Goal: Information Seeking & Learning: Check status

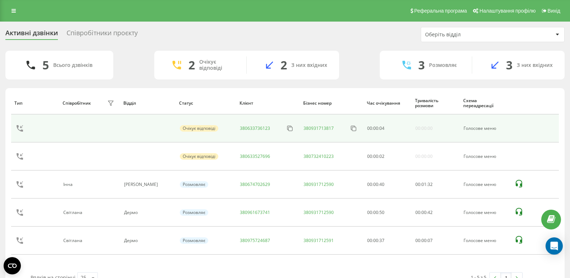
click at [244, 128] on link "380633736123" at bounding box center [255, 128] width 30 height 6
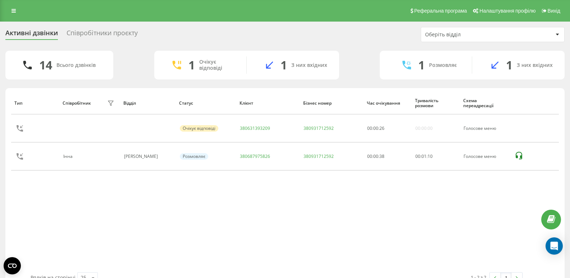
click at [67, 232] on div "Тип Співробітник фільтру Відділ Статус Клієнт Бізнес номер Час очікування Трива…" at bounding box center [285, 182] width 548 height 181
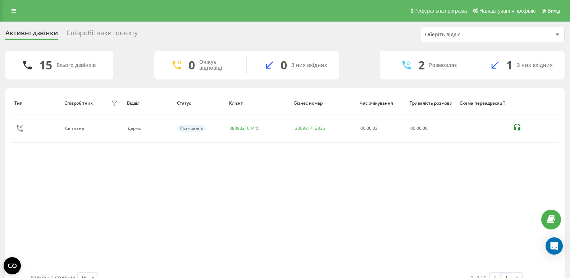
click at [94, 199] on div "Тип Співробітник фільтру Відділ Статус Клієнт Бізнес номер Час очікування Трива…" at bounding box center [285, 182] width 548 height 181
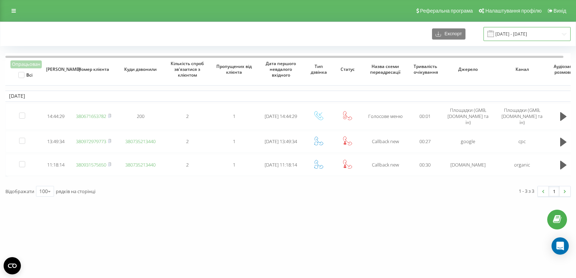
click at [503, 33] on input "22.09.2025 - 22.09.2025" at bounding box center [526, 34] width 87 height 14
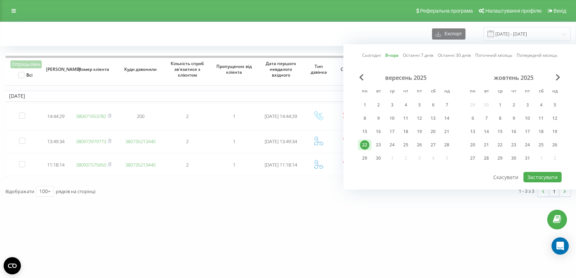
click at [371, 149] on div "22" at bounding box center [365, 145] width 14 height 11
click at [373, 146] on div "23" at bounding box center [377, 144] width 9 height 9
click at [376, 147] on div "23" at bounding box center [377, 144] width 9 height 9
click at [547, 177] on button "Застосувати" at bounding box center [542, 177] width 38 height 10
type input "[DATE] - [DATE]"
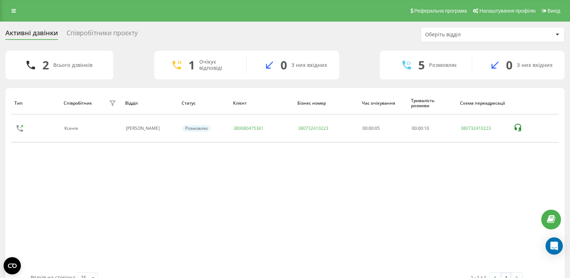
click at [2, 179] on div "Активні дзвінки Співробітники проєкту Оберіть відділ 2 Всього дзвінків 1 Очікує…" at bounding box center [285, 159] width 570 height 274
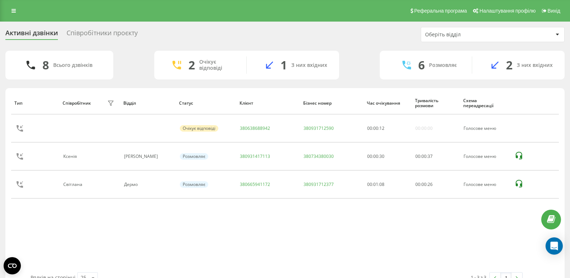
click at [91, 219] on div "Тип Співробітник фільтру Відділ Статус Клієнт Бізнес номер Час очікування Трива…" at bounding box center [285, 182] width 548 height 181
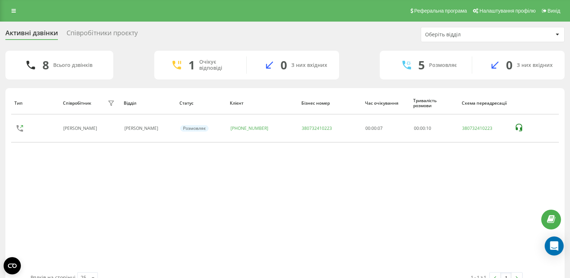
click at [560, 248] on div "Open Intercom Messenger" at bounding box center [554, 246] width 19 height 19
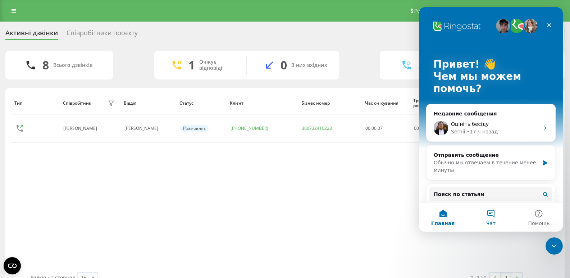
click at [495, 212] on button "Чат" at bounding box center [491, 217] width 48 height 29
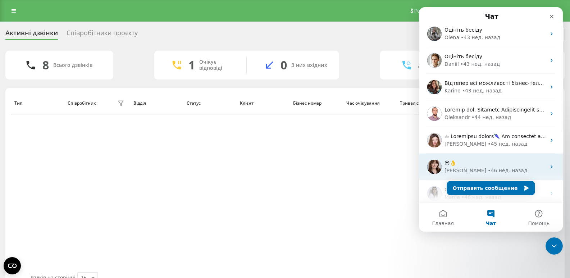
scroll to position [1860, 0]
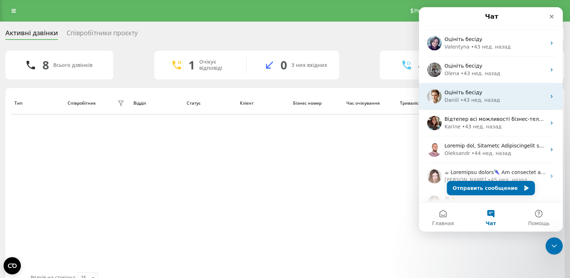
click at [516, 99] on div "Daniil • 43 нед. назад" at bounding box center [495, 100] width 101 height 8
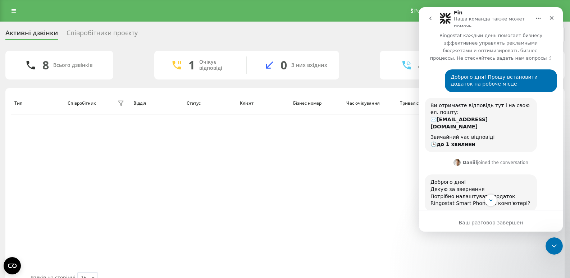
scroll to position [0, 0]
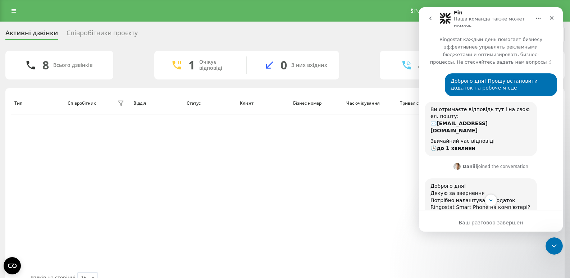
click at [430, 18] on icon "go back" at bounding box center [431, 18] width 6 height 6
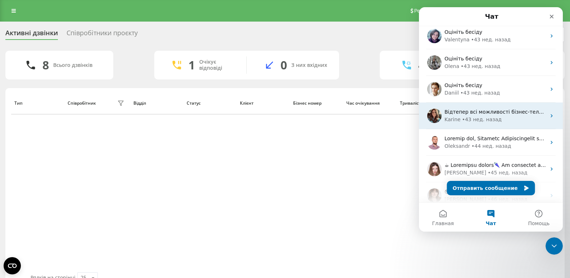
scroll to position [1831, 0]
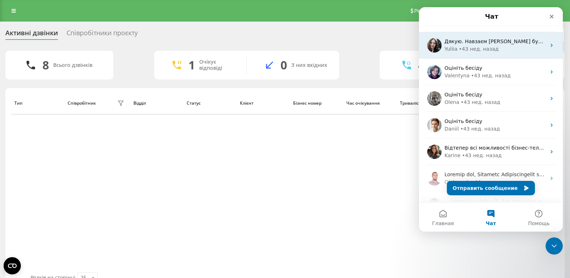
click at [523, 48] on div "Yuliia • 43 нед. назад" at bounding box center [495, 49] width 101 height 8
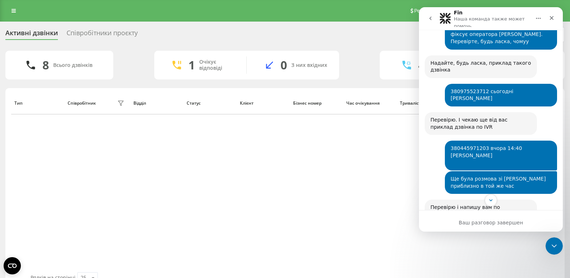
scroll to position [5477, 0]
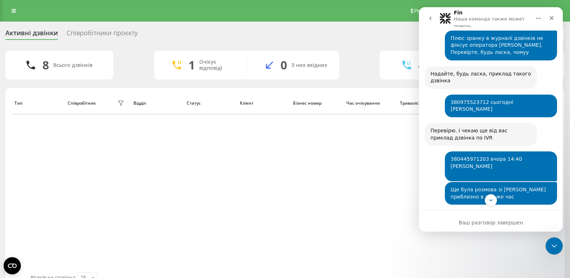
click at [429, 19] on icon "go back" at bounding box center [431, 18] width 6 height 6
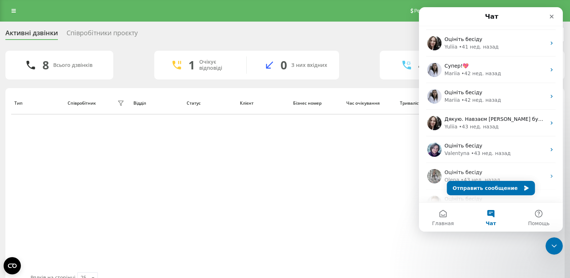
scroll to position [1746, 0]
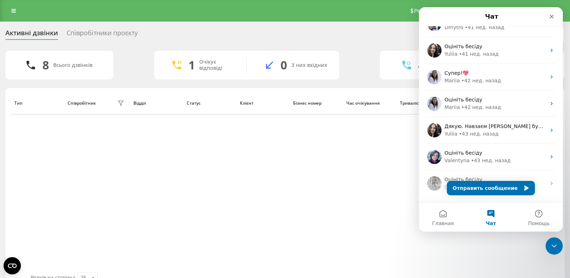
drag, startPoint x: 560, startPoint y: 34, endPoint x: 983, endPoint y: 132, distance: 434.0
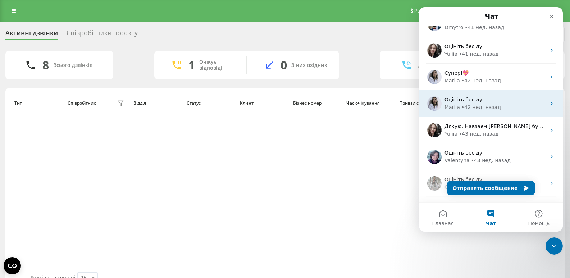
click at [521, 104] on div "Mariia • 42 нед. назад" at bounding box center [495, 108] width 101 height 8
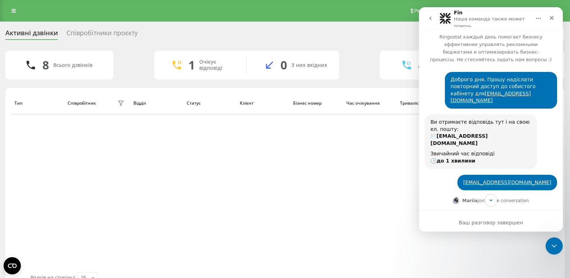
scroll to position [0, 0]
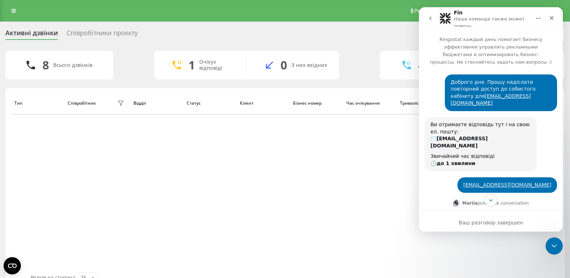
click at [430, 17] on icon "go back" at bounding box center [431, 18] width 6 height 6
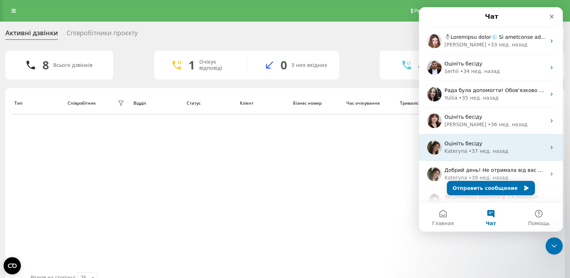
scroll to position [1552, 0]
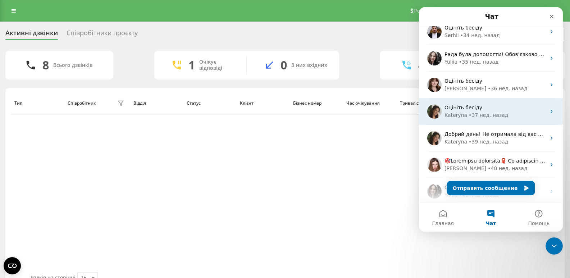
click at [517, 114] on div "Kateryna • 37 нед. назад" at bounding box center [495, 116] width 101 height 8
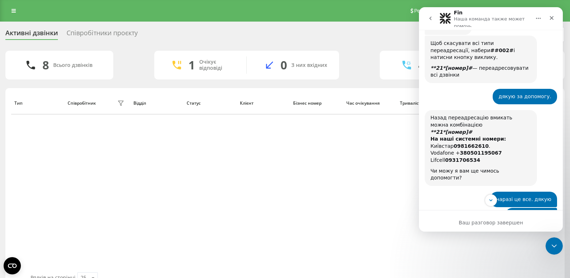
scroll to position [216, 0]
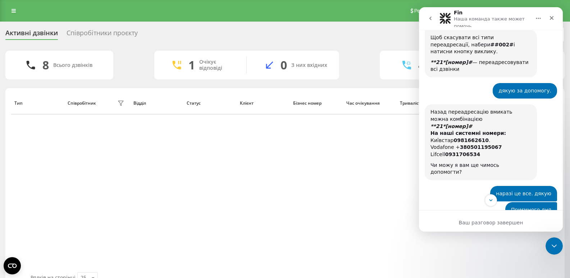
click at [431, 19] on icon "go back" at bounding box center [431, 19] width 2 height 4
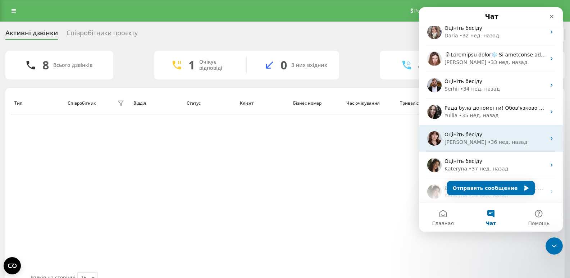
scroll to position [1511, 0]
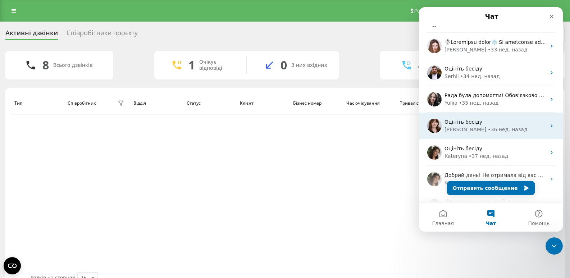
click at [519, 130] on div "Olga • 36 нед. назад" at bounding box center [495, 130] width 101 height 8
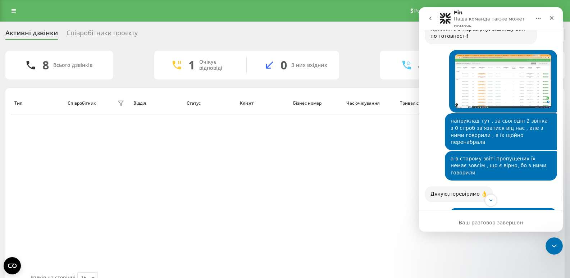
scroll to position [951, 0]
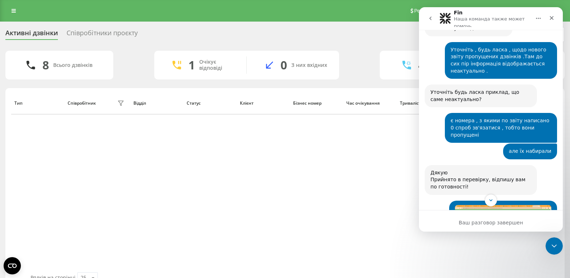
click at [432, 18] on icon "go back" at bounding box center [431, 18] width 6 height 6
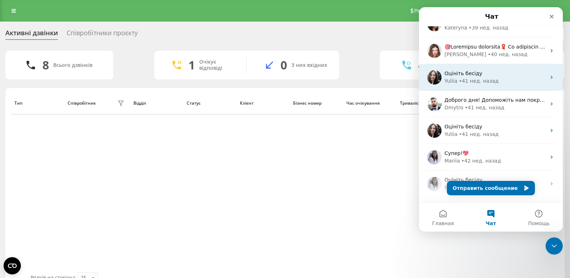
scroll to position [1702, 0]
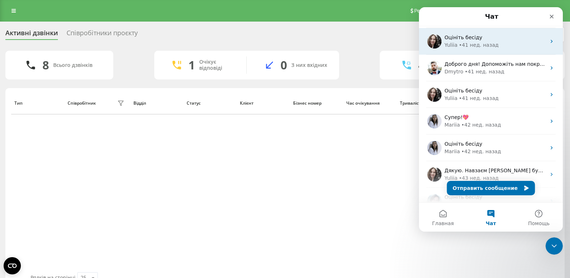
click at [523, 121] on div "Супер!💖" at bounding box center [495, 118] width 101 height 8
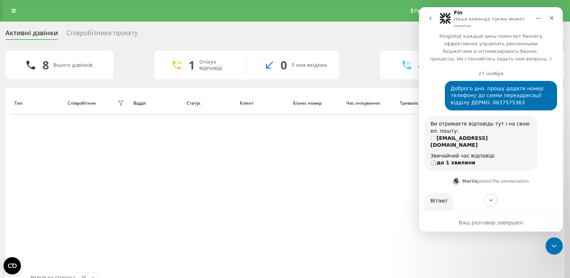
scroll to position [3, 0]
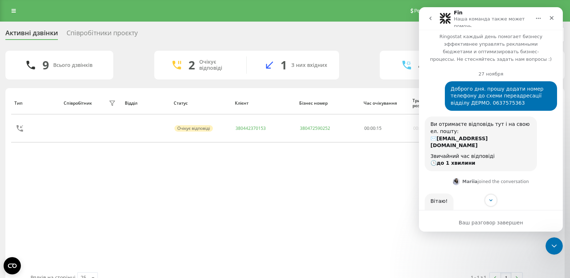
click at [430, 22] on button "go back" at bounding box center [431, 19] width 14 height 14
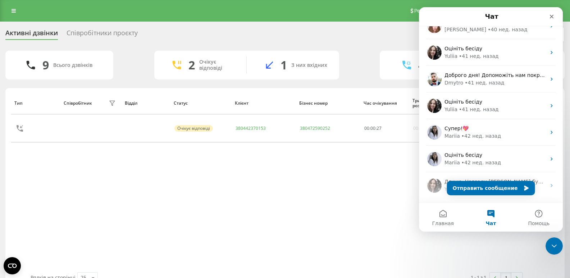
scroll to position [1655, 0]
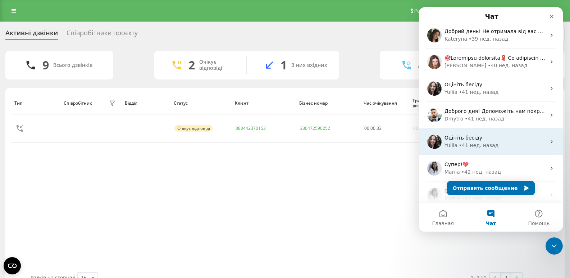
click at [517, 144] on div "Yuliia • 41 нед. назад" at bounding box center [495, 146] width 101 height 8
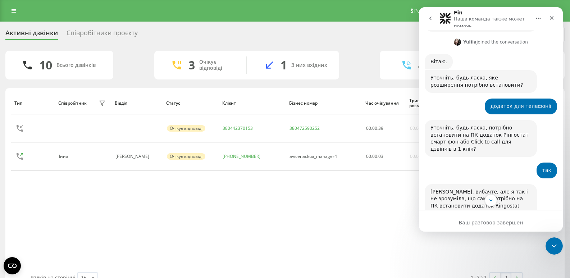
scroll to position [69, 0]
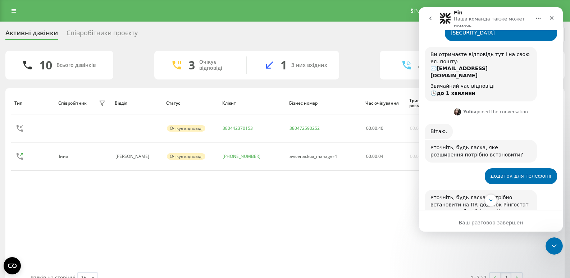
click at [429, 18] on icon "go back" at bounding box center [431, 18] width 6 height 6
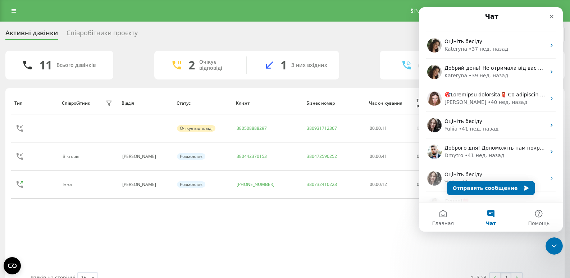
scroll to position [1619, 0]
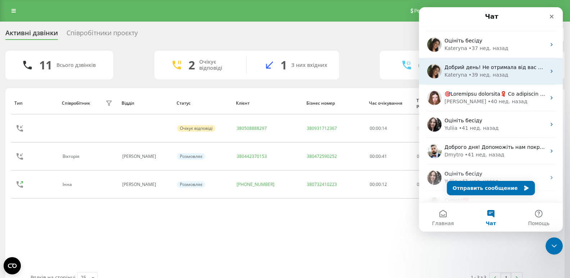
click at [519, 73] on div "Kateryna • 39 нед. назад" at bounding box center [495, 75] width 101 height 8
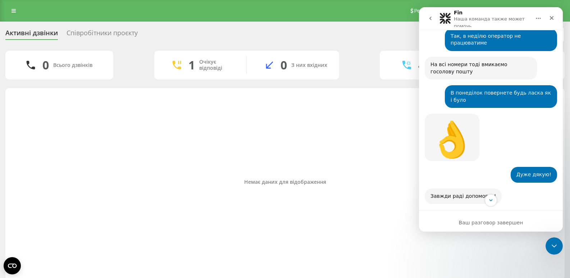
scroll to position [504, 0]
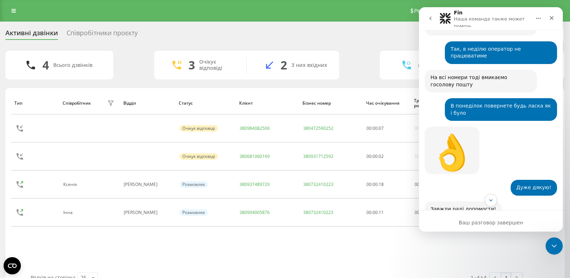
click at [45, 251] on div "Тип Співробітник фільтру Відділ Статус Клієнт Бізнес номер Час очікування Трива…" at bounding box center [285, 182] width 548 height 181
click at [87, 240] on div "Тип Співробітник фільтру Відділ Статус Клієнт Бізнес номер Час очікування Трива…" at bounding box center [285, 182] width 548 height 181
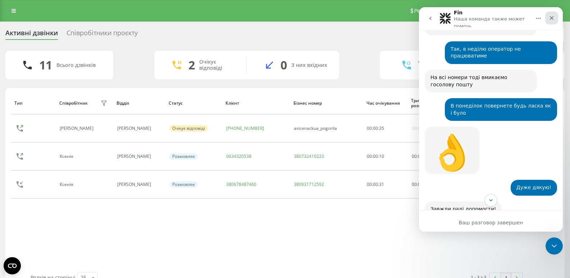
click at [554, 18] on icon "Закрыть" at bounding box center [552, 18] width 6 height 6
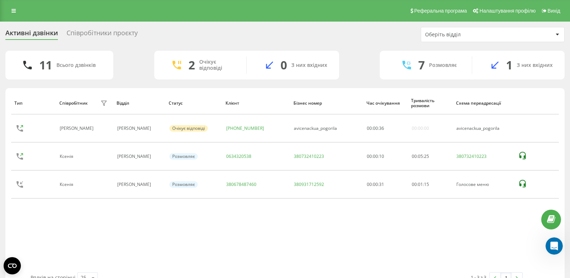
scroll to position [1424, 0]
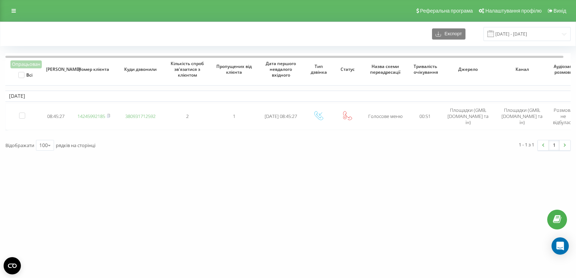
click at [71, 180] on div "[DOMAIN_NAME] Проекти [DOMAIN_NAME] Дашборд Центр звернень Журнал дзвінків Журн…" at bounding box center [288, 139] width 576 height 278
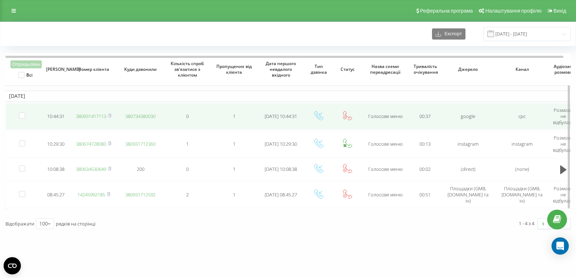
click at [96, 117] on link "380931417113" at bounding box center [91, 116] width 30 height 6
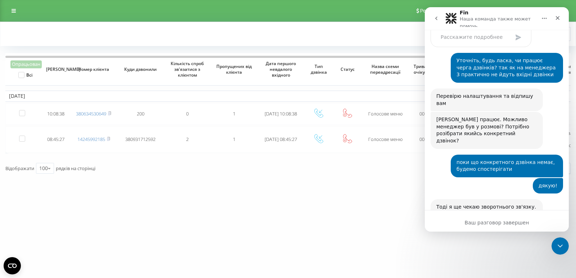
scroll to position [1424, 0]
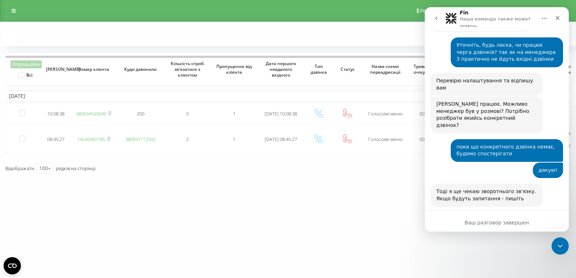
click at [435, 15] on button "go back" at bounding box center [436, 19] width 14 height 14
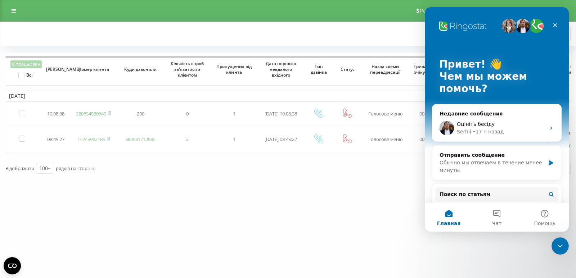
scroll to position [0, 0]
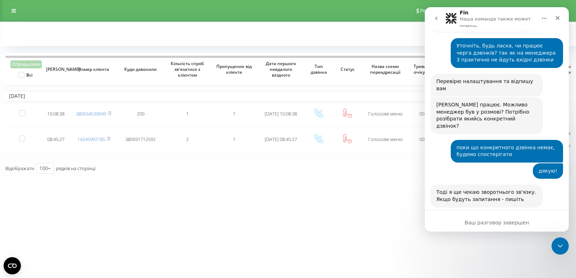
scroll to position [1424, 0]
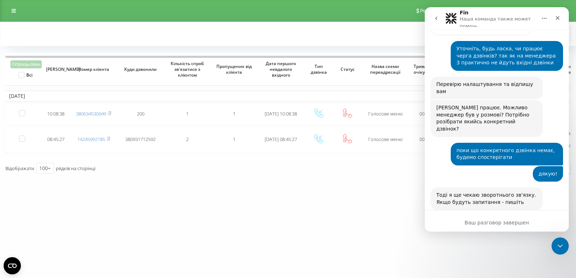
scroll to position [1424, 0]
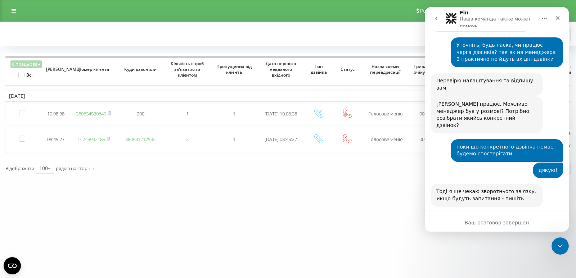
click at [435, 18] on icon "go back" at bounding box center [436, 18] width 6 height 6
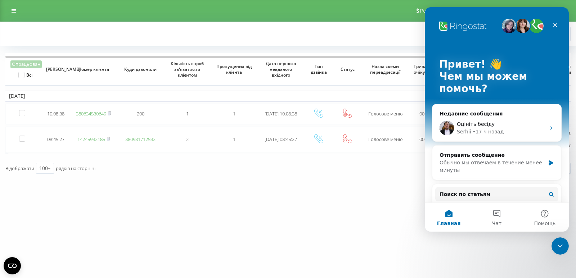
scroll to position [0, 0]
click at [554, 25] on icon "Закрыть" at bounding box center [555, 25] width 6 height 6
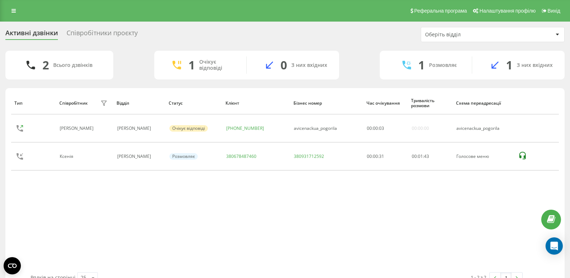
click at [69, 210] on div "Тип Співробітник фільтру Відділ Статус Клієнт Бізнес номер Час очікування Трива…" at bounding box center [285, 182] width 548 height 181
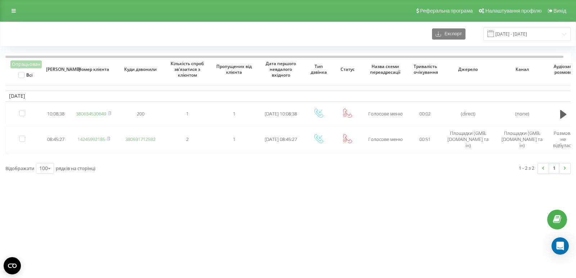
click at [81, 223] on div "avicena.ck.ua Проекти avicena.ck.ua Дашборд Центр звернень Журнал дзвінків Журн…" at bounding box center [288, 139] width 576 height 278
click at [85, 214] on div "avicena.ck.ua Проекти avicena.ck.ua Дашборд Центр звернень Журнал дзвінків Журн…" at bounding box center [288, 139] width 576 height 278
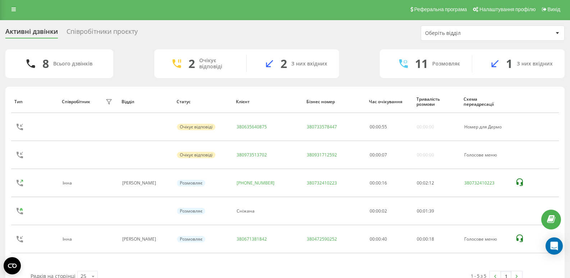
scroll to position [18, 0]
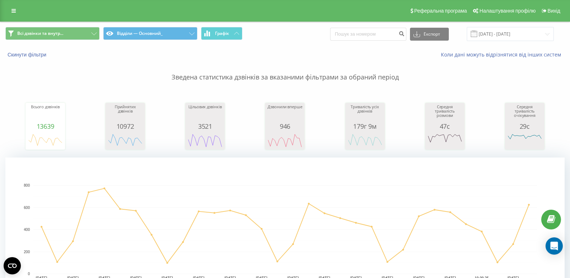
click at [72, 74] on p "Зведена статистика дзвінків за вказаними фільтрами за обраний період" at bounding box center [284, 70] width 559 height 24
click at [18, 11] on link at bounding box center [13, 11] width 13 height 10
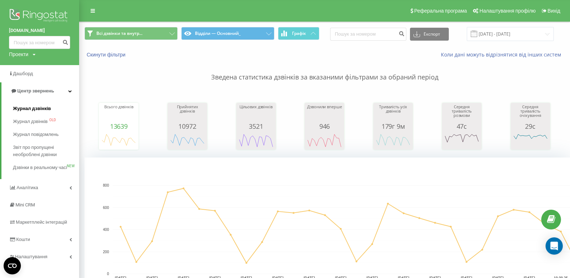
click at [38, 111] on span "Журнал дзвінків" at bounding box center [32, 108] width 38 height 7
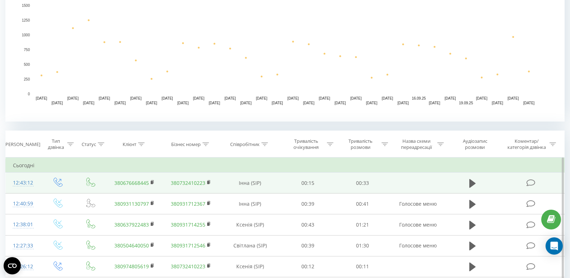
scroll to position [252, 0]
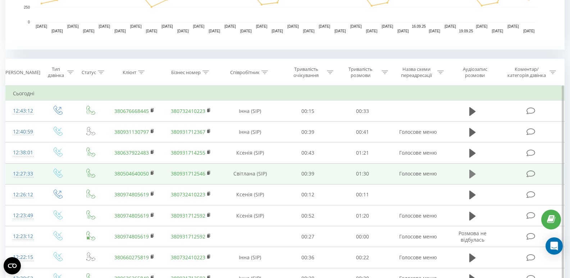
click at [470, 170] on icon at bounding box center [472, 174] width 6 height 9
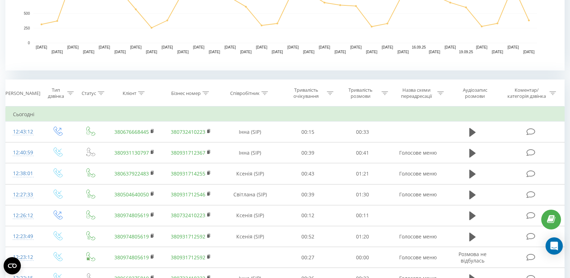
scroll to position [252, 0]
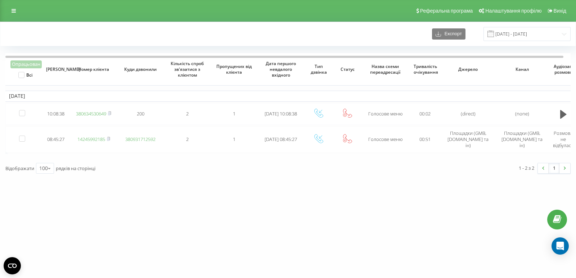
click at [58, 203] on div "[DOMAIN_NAME] Проекти [DOMAIN_NAME] Дашборд Центр звернень Журнал дзвінків Журн…" at bounding box center [288, 139] width 576 height 278
click at [83, 43] on div "Експорт [DATE] - [DATE]" at bounding box center [287, 34] width 575 height 24
click at [53, 214] on div "avicena.ck.ua Проекти avicena.ck.ua Дашборд Центр звернень Журнал дзвінків Журн…" at bounding box center [288, 139] width 576 height 278
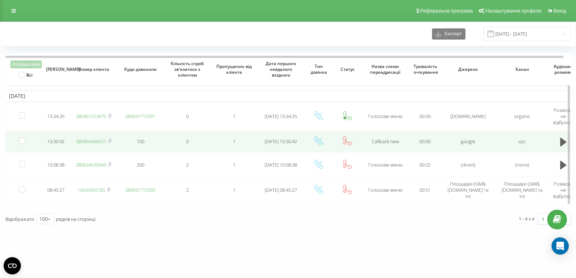
click at [86, 142] on link "380965460521" at bounding box center [91, 141] width 30 height 6
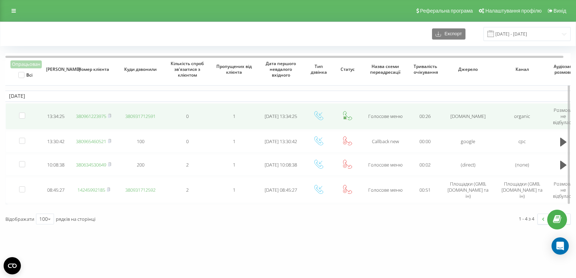
click at [99, 119] on link "380961223975" at bounding box center [91, 116] width 30 height 6
click at [99, 111] on link "380937884317" at bounding box center [91, 113] width 30 height 6
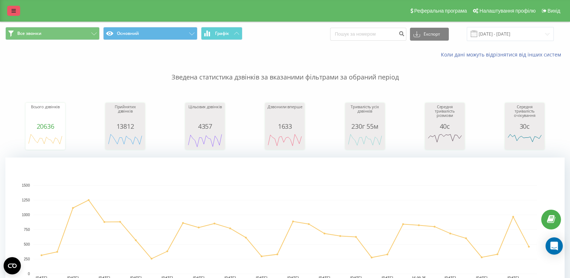
click at [15, 14] on link at bounding box center [13, 11] width 13 height 10
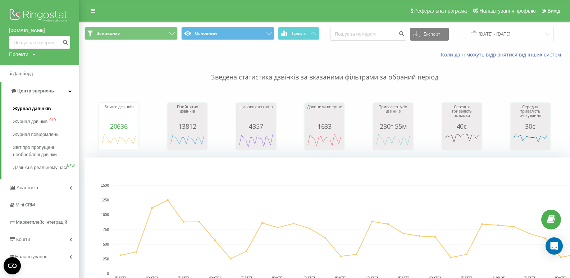
click at [33, 111] on span "Журнал дзвінків" at bounding box center [32, 108] width 38 height 7
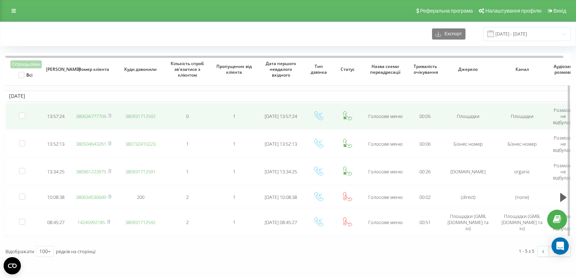
click at [103, 116] on link "380636777706" at bounding box center [91, 116] width 30 height 6
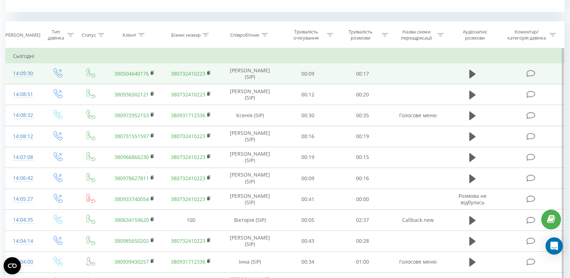
scroll to position [324, 0]
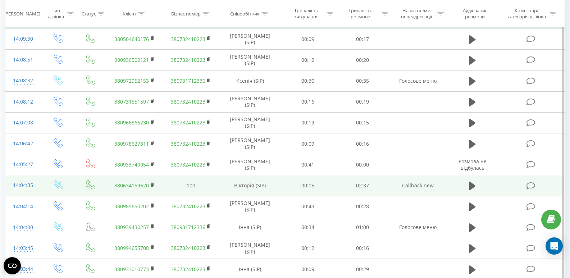
click at [466, 186] on td at bounding box center [472, 185] width 53 height 21
click at [474, 183] on icon at bounding box center [472, 186] width 6 height 10
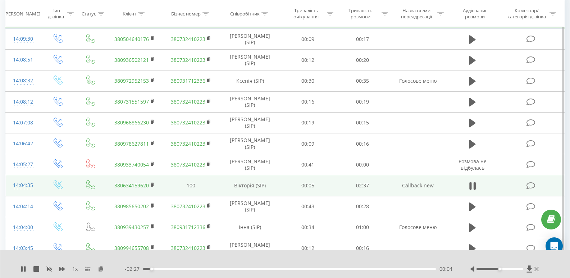
click at [167, 270] on div "00:04" at bounding box center [289, 269] width 293 height 2
click at [529, 267] on icon at bounding box center [529, 268] width 5 height 7
click at [213, 269] on div "00:36" at bounding box center [289, 269] width 293 height 2
click at [259, 268] on div "00:36" at bounding box center [289, 269] width 293 height 2
click at [292, 269] on div "01:01" at bounding box center [289, 269] width 293 height 2
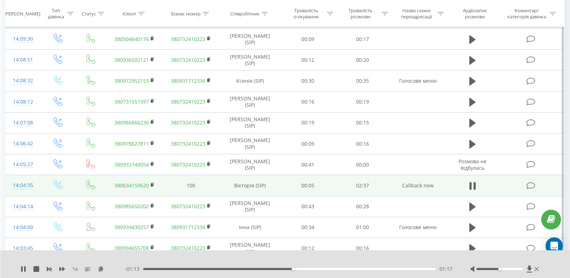
click at [309, 268] on div "01:17" at bounding box center [289, 269] width 293 height 2
click at [326, 268] on div "01:27" at bounding box center [289, 269] width 293 height 2
click at [339, 268] on div "01:41" at bounding box center [289, 269] width 293 height 2
click at [362, 269] on div "01:42" at bounding box center [289, 269] width 293 height 2
click at [378, 269] on div "02:01" at bounding box center [289, 269] width 293 height 2
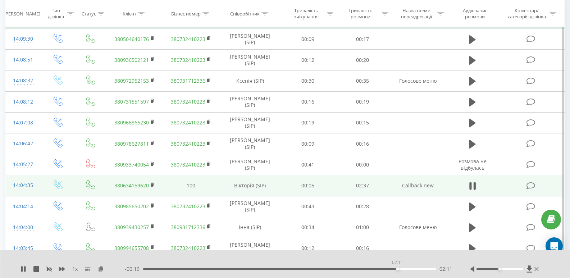
click at [398, 269] on div "02:11" at bounding box center [289, 269] width 293 height 2
click at [404, 269] on div "02:12" at bounding box center [289, 269] width 293 height 2
click at [473, 185] on icon at bounding box center [472, 186] width 6 height 10
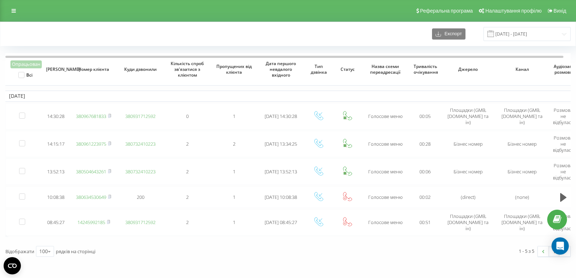
drag, startPoint x: 40, startPoint y: 31, endPoint x: 77, endPoint y: 6, distance: 44.9
click at [40, 31] on div "Експорт [DATE] - [DATE]" at bounding box center [287, 34] width 565 height 14
click at [47, 29] on div "Експорт 23.09.2025 - 23.09.2025" at bounding box center [287, 34] width 565 height 14
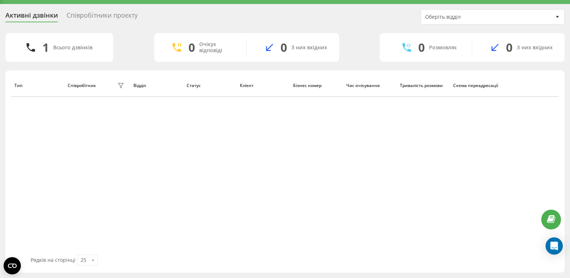
scroll to position [7, 0]
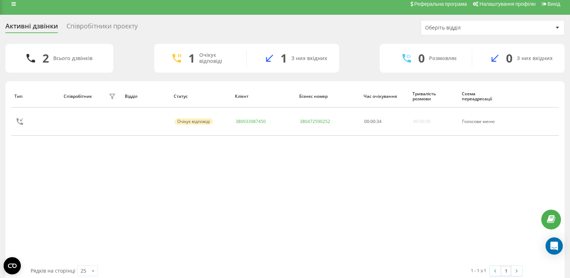
click at [34, 178] on div "Тип Співробітник фільтру Відділ Статус Клієнт Бізнес номер Час очікування Трива…" at bounding box center [285, 175] width 548 height 181
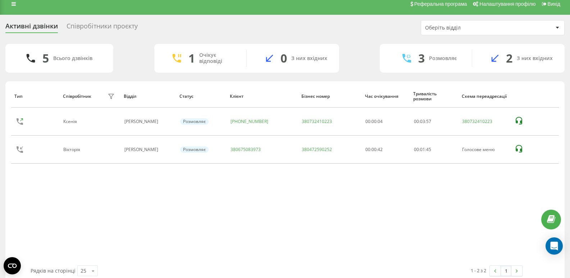
click at [26, 215] on div "Тип Співробітник фільтру Відділ Статус Клієнт Бізнес номер Час очікування Трива…" at bounding box center [285, 175] width 548 height 181
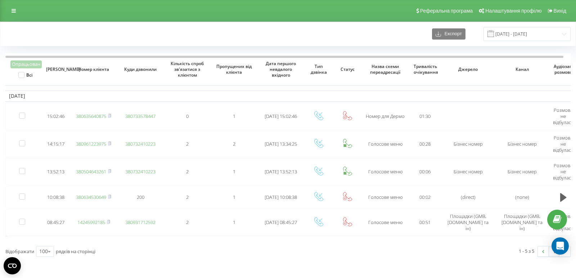
click at [44, 37] on div "Експорт [DATE] - [DATE]" at bounding box center [287, 34] width 565 height 14
click at [46, 28] on div "Експорт [DATE] - [DATE]" at bounding box center [287, 34] width 565 height 14
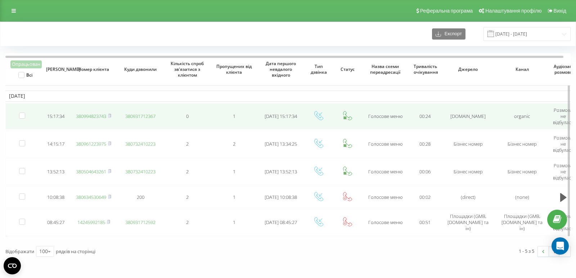
click at [100, 119] on link "380994823743" at bounding box center [91, 116] width 30 height 6
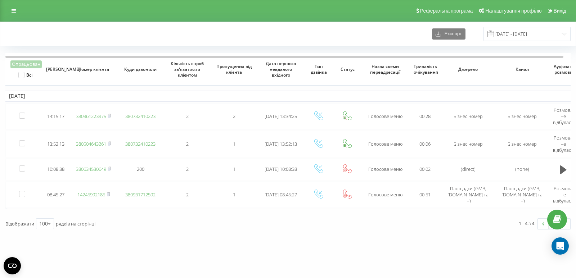
click at [51, 39] on div "Експорт 23.09.2025 - 23.09.2025" at bounding box center [287, 34] width 565 height 14
click at [48, 45] on div "Експорт 23.09.2025 - 23.09.2025" at bounding box center [287, 34] width 575 height 24
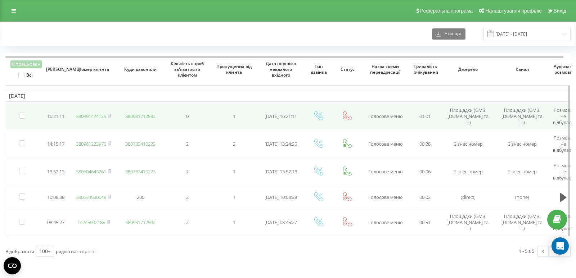
click at [84, 117] on link "380991474125" at bounding box center [91, 116] width 30 height 6
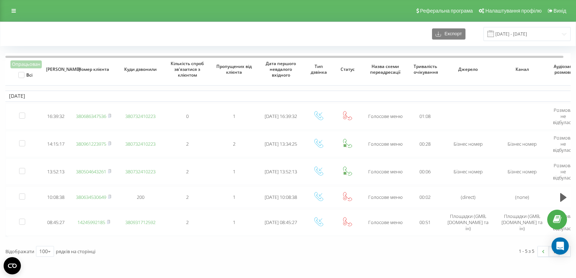
click at [50, 30] on div "Експорт 23.09.2025 - 23.09.2025" at bounding box center [287, 34] width 565 height 14
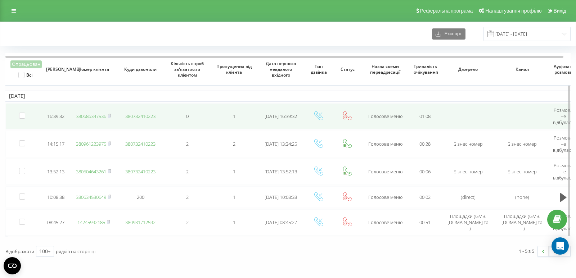
click at [94, 118] on link "380686347536" at bounding box center [91, 116] width 30 height 6
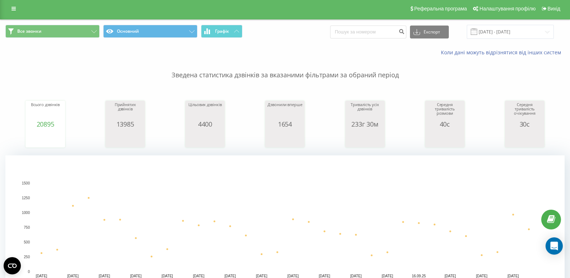
scroll to position [216, 0]
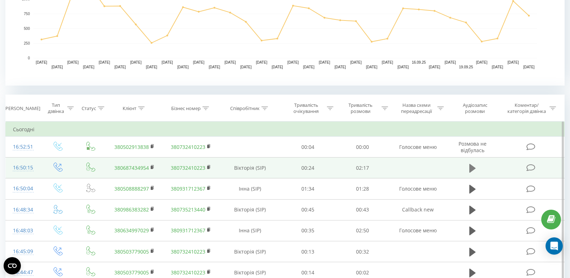
click at [468, 168] on button at bounding box center [472, 168] width 11 height 11
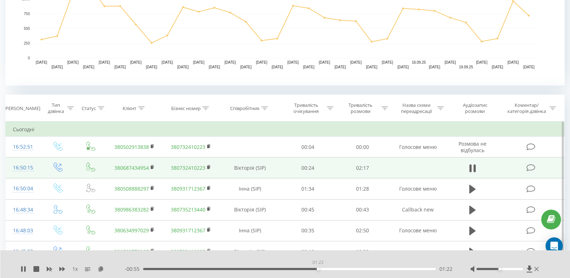
click at [318, 269] on div "01:22" at bounding box center [289, 269] width 293 height 2
click at [359, 268] on div "01:41" at bounding box center [289, 269] width 293 height 2
click at [302, 267] on div "- 00:35 01:42 01:42" at bounding box center [289, 268] width 328 height 7
click at [297, 267] on div "- 00:34 01:43 01:43" at bounding box center [289, 268] width 328 height 7
click at [296, 270] on div "01:43" at bounding box center [289, 269] width 293 height 2
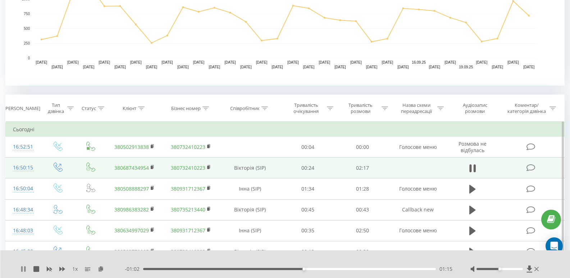
click at [21, 269] on icon at bounding box center [24, 269] width 6 height 6
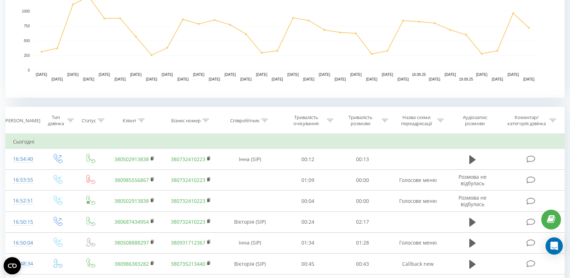
scroll to position [216, 0]
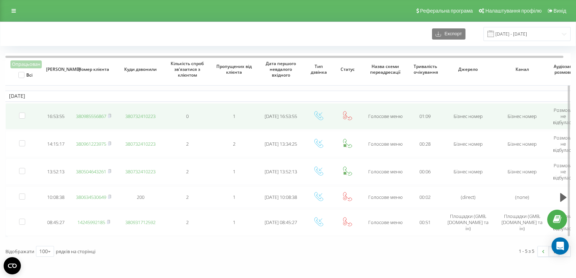
click at [95, 117] on link "380985556867" at bounding box center [91, 116] width 30 height 6
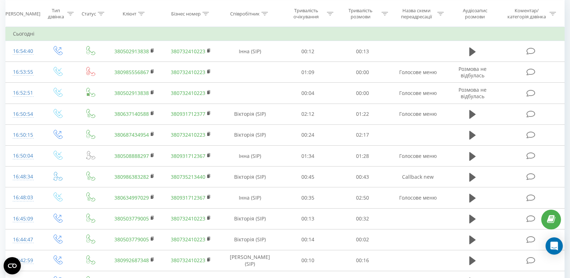
scroll to position [295, 0]
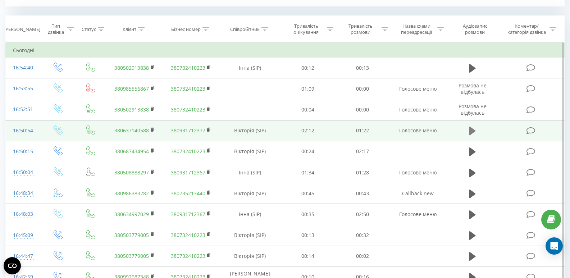
click at [474, 131] on icon at bounding box center [472, 131] width 6 height 9
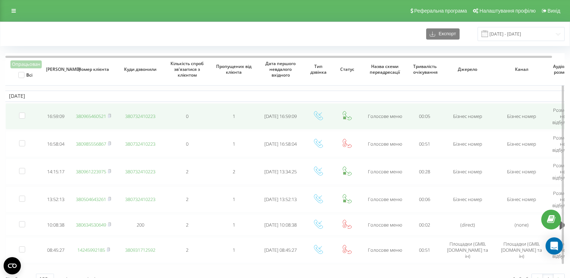
click at [90, 116] on link "380965460521" at bounding box center [91, 116] width 30 height 6
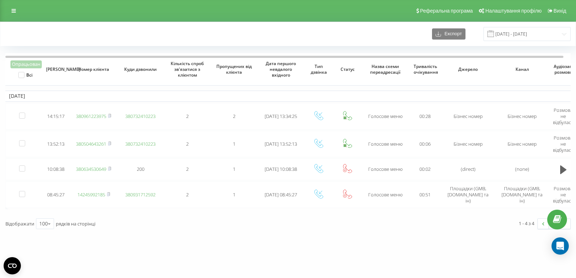
click at [33, 32] on div "Експорт [DATE] - [DATE]" at bounding box center [287, 34] width 565 height 14
click at [45, 32] on div "Експорт [DATE] - [DATE]" at bounding box center [287, 34] width 565 height 14
drag, startPoint x: 45, startPoint y: 19, endPoint x: 56, endPoint y: 14, distance: 12.6
click at [45, 19] on div "Реферальна програма Налаштування профілю Вихід" at bounding box center [288, 11] width 576 height 22
